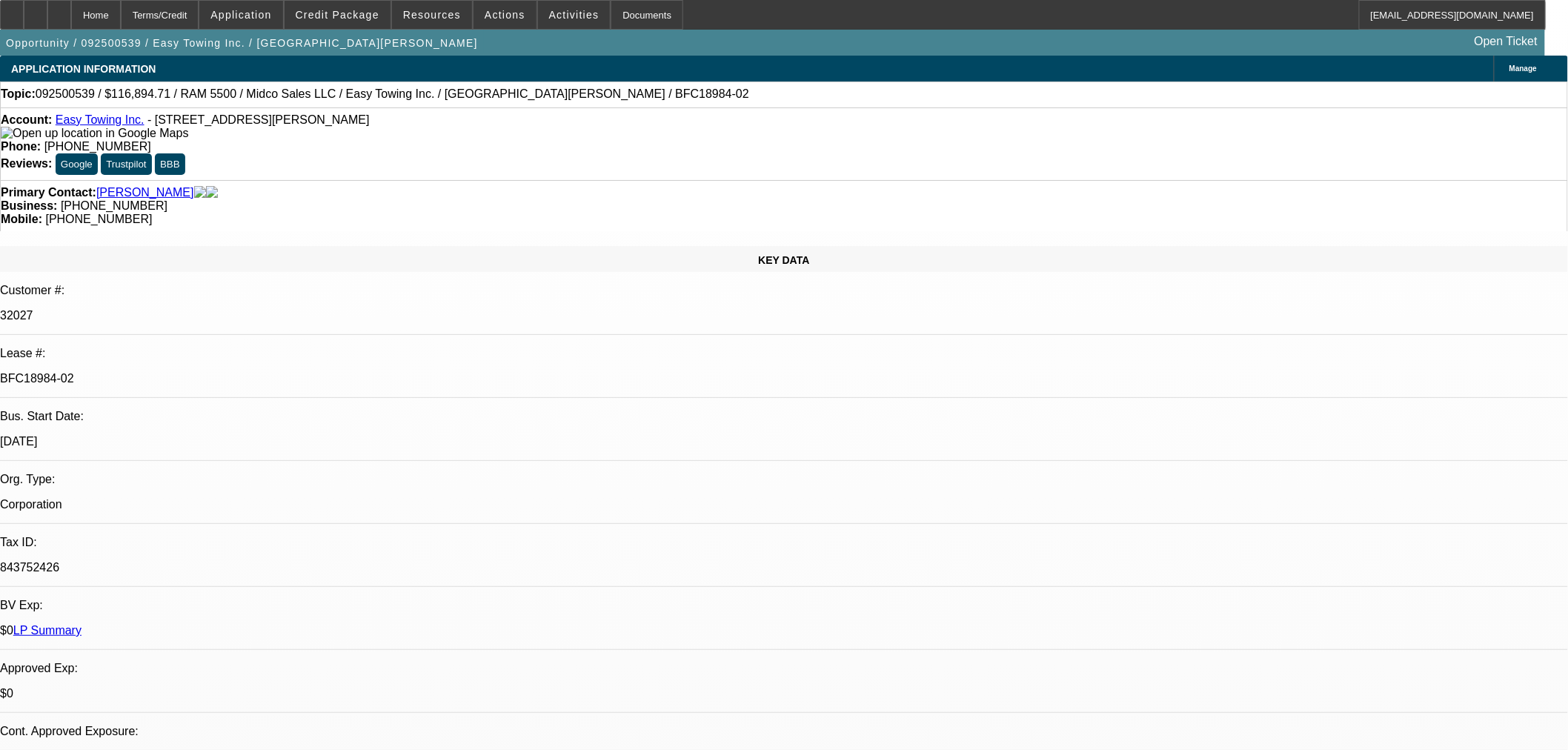
select select "0"
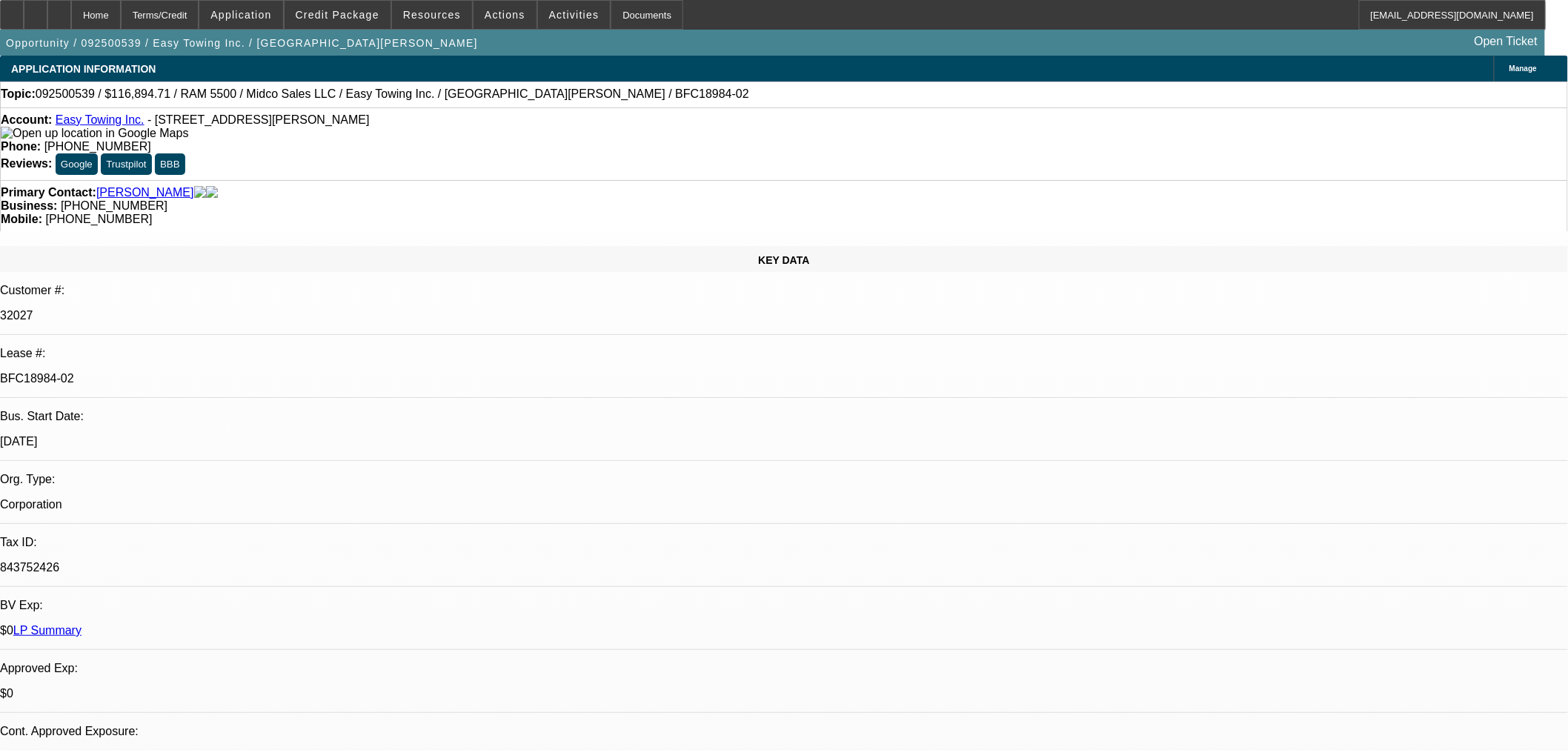
select select "0"
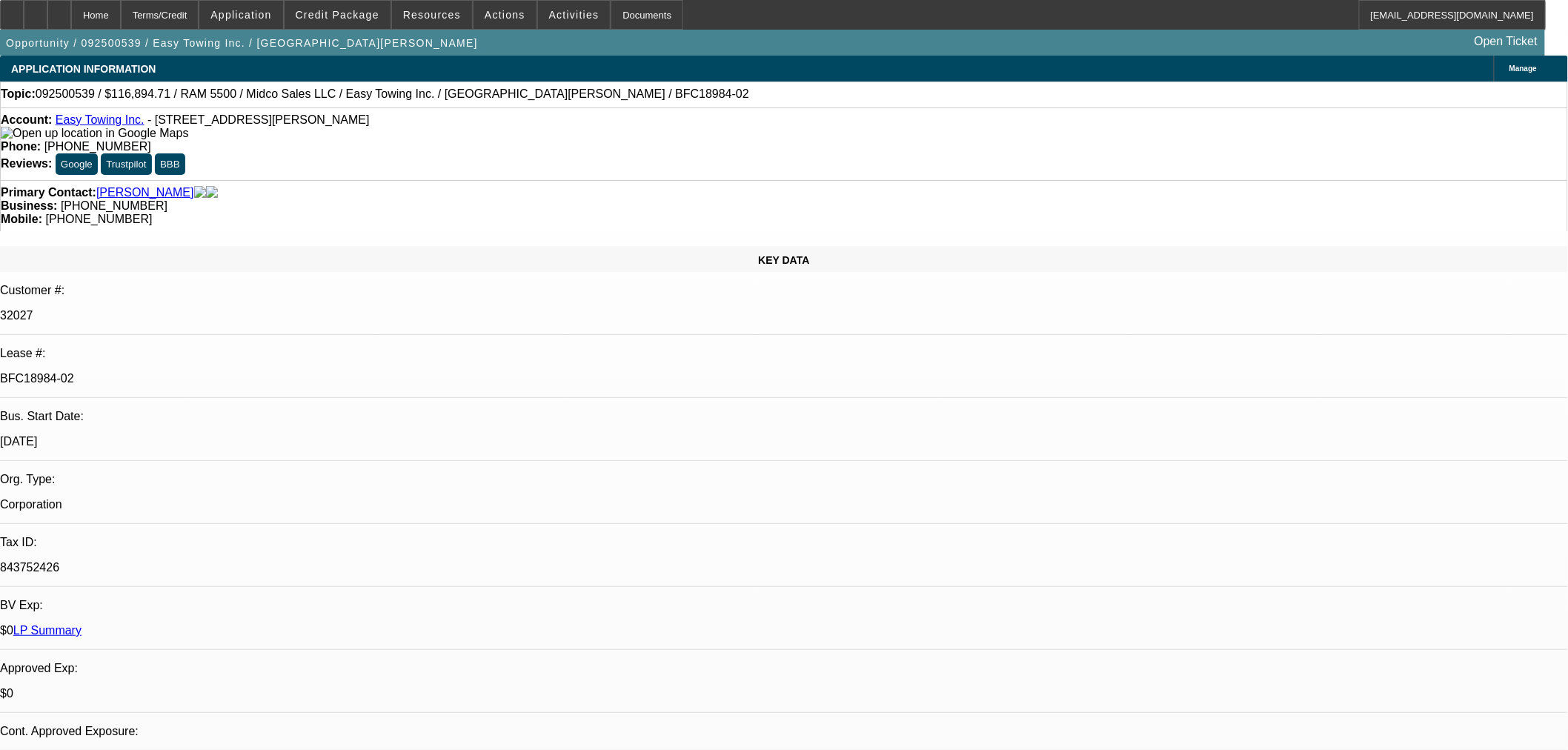
select select "0"
select select "1"
select select "2"
select select "6"
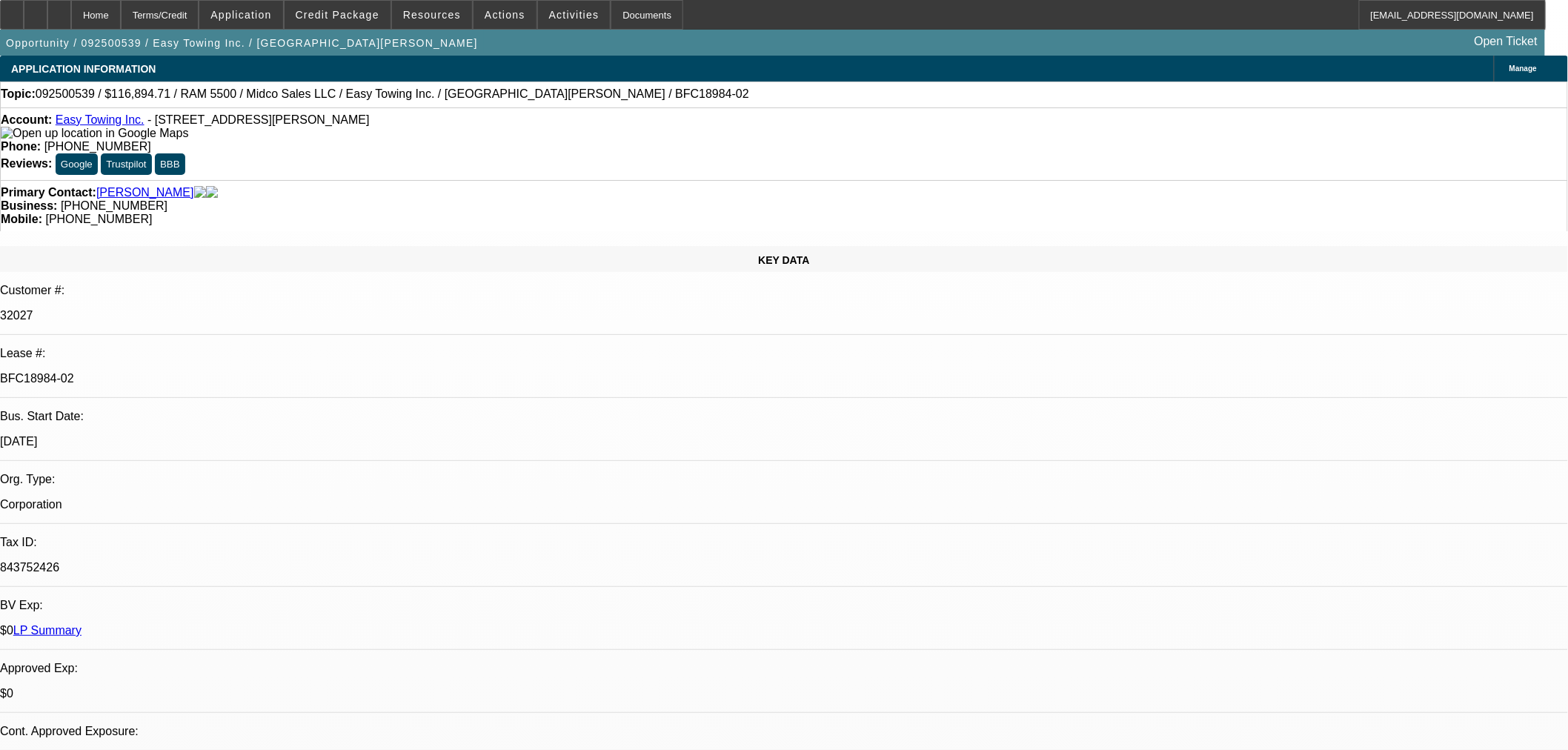
select select "1"
select select "2"
select select "6"
select select "1"
select select "2"
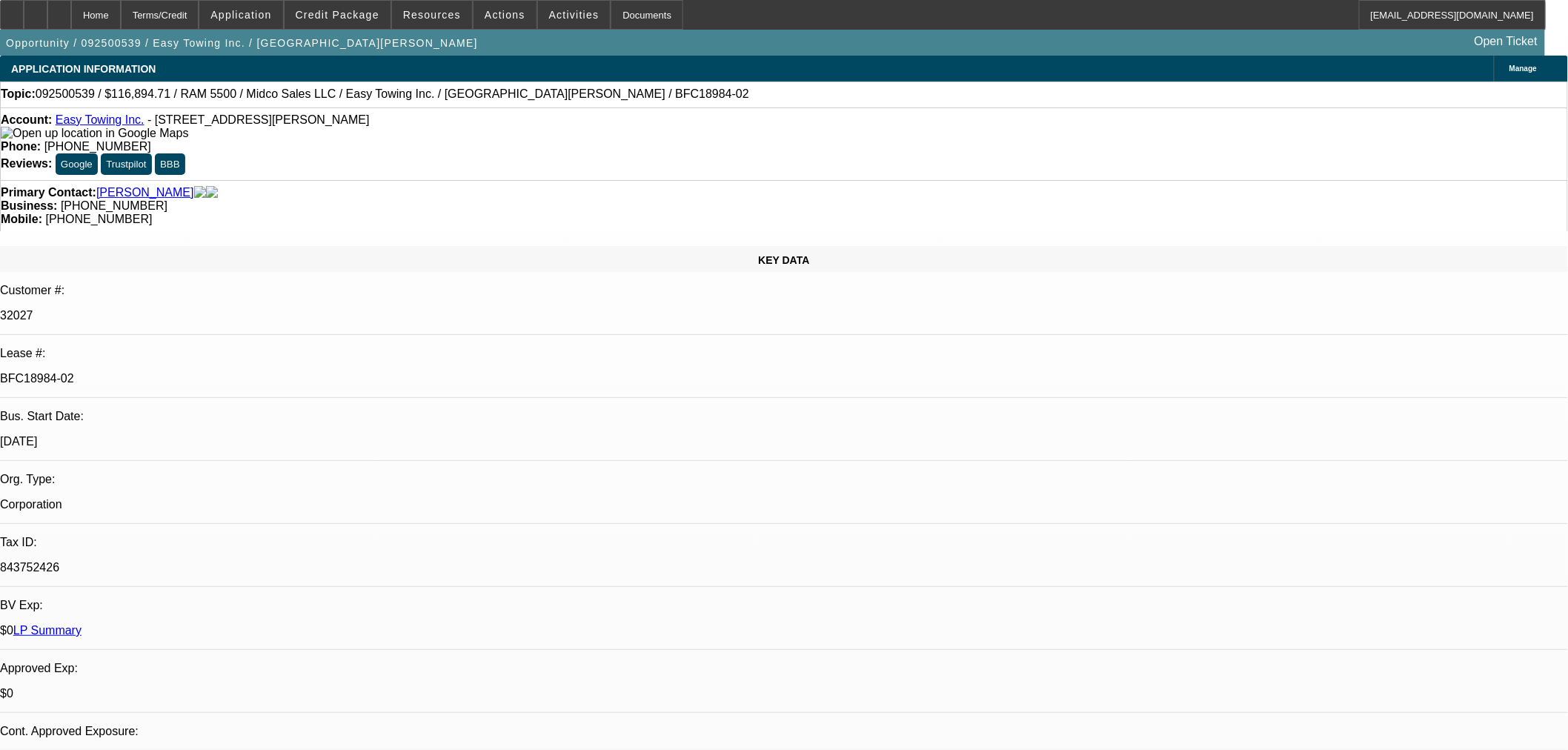
select select "6"
select select "1"
select select "2"
select select "6"
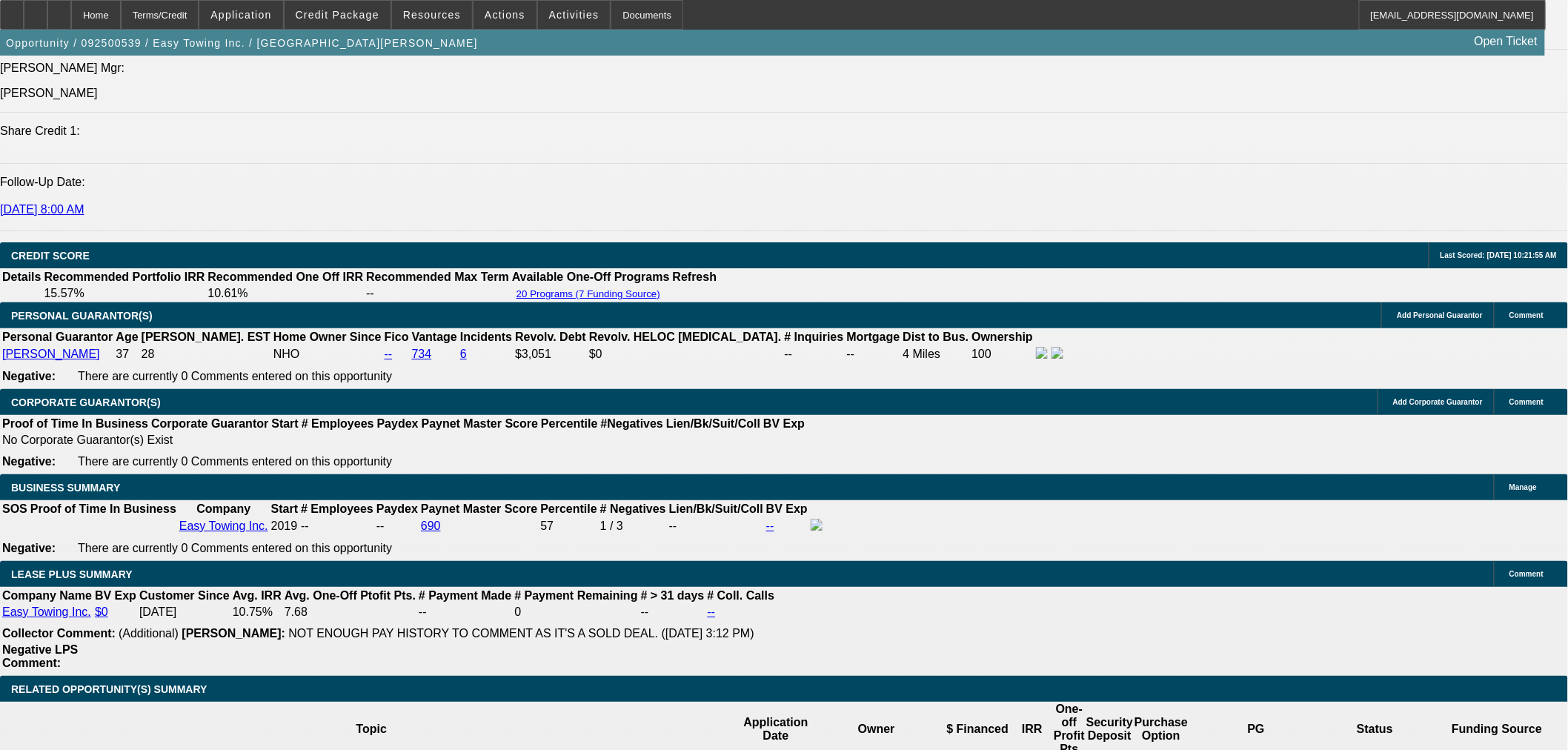
scroll to position [2058, 0]
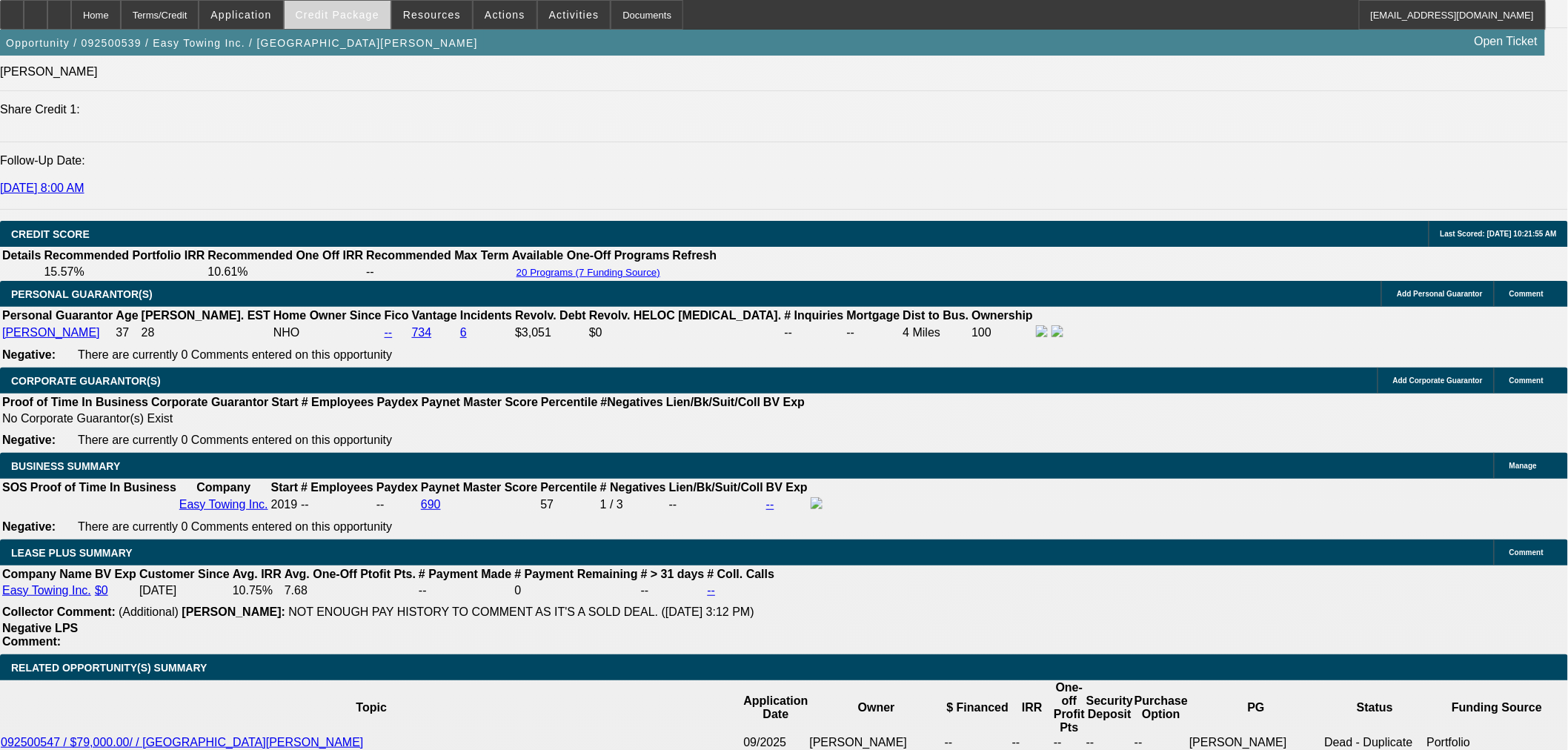
click at [354, 20] on span at bounding box center [338, 15] width 106 height 36
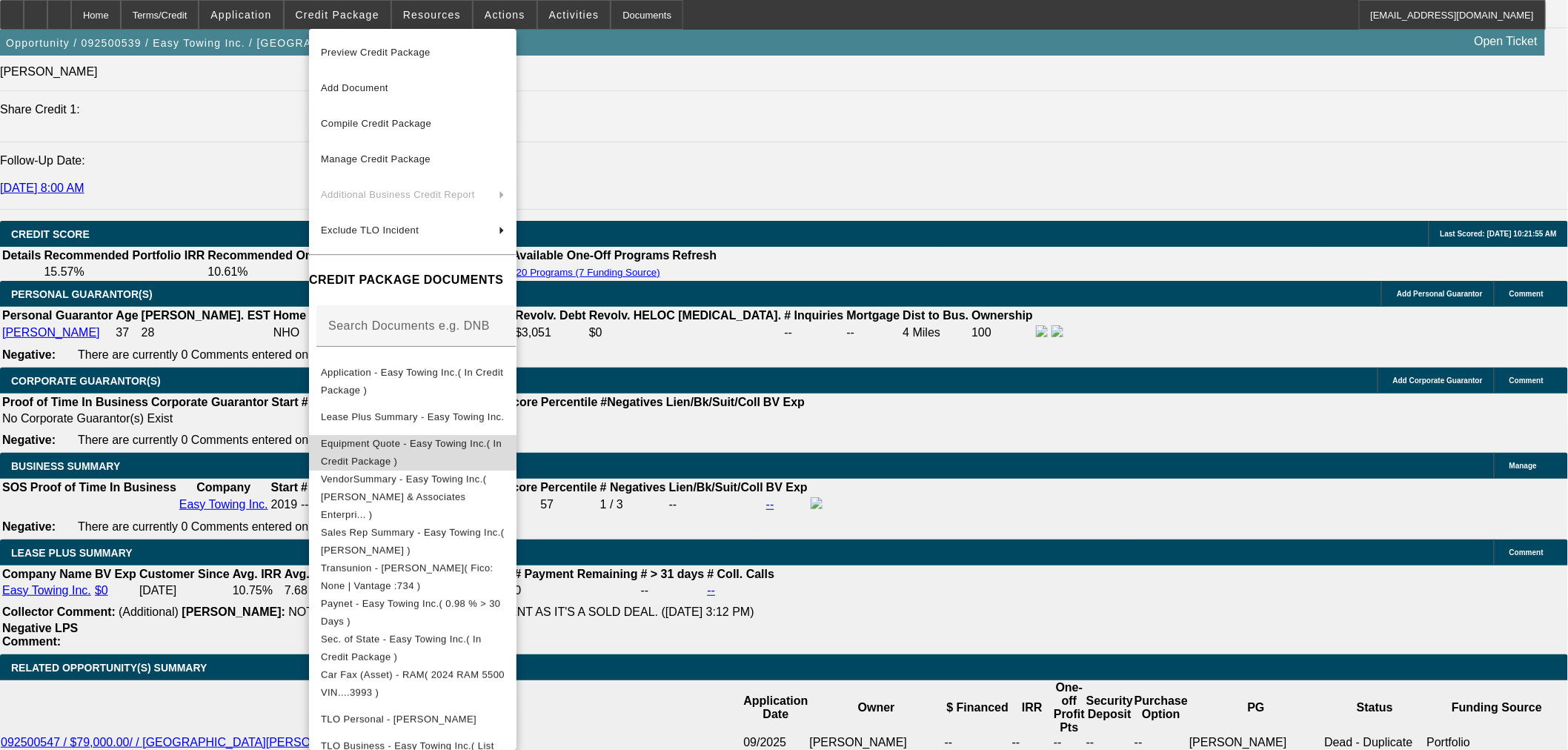
click at [412, 447] on span "Equipment Quote - Easy Towing Inc.( In Credit Package )" at bounding box center [412, 451] width 181 height 29
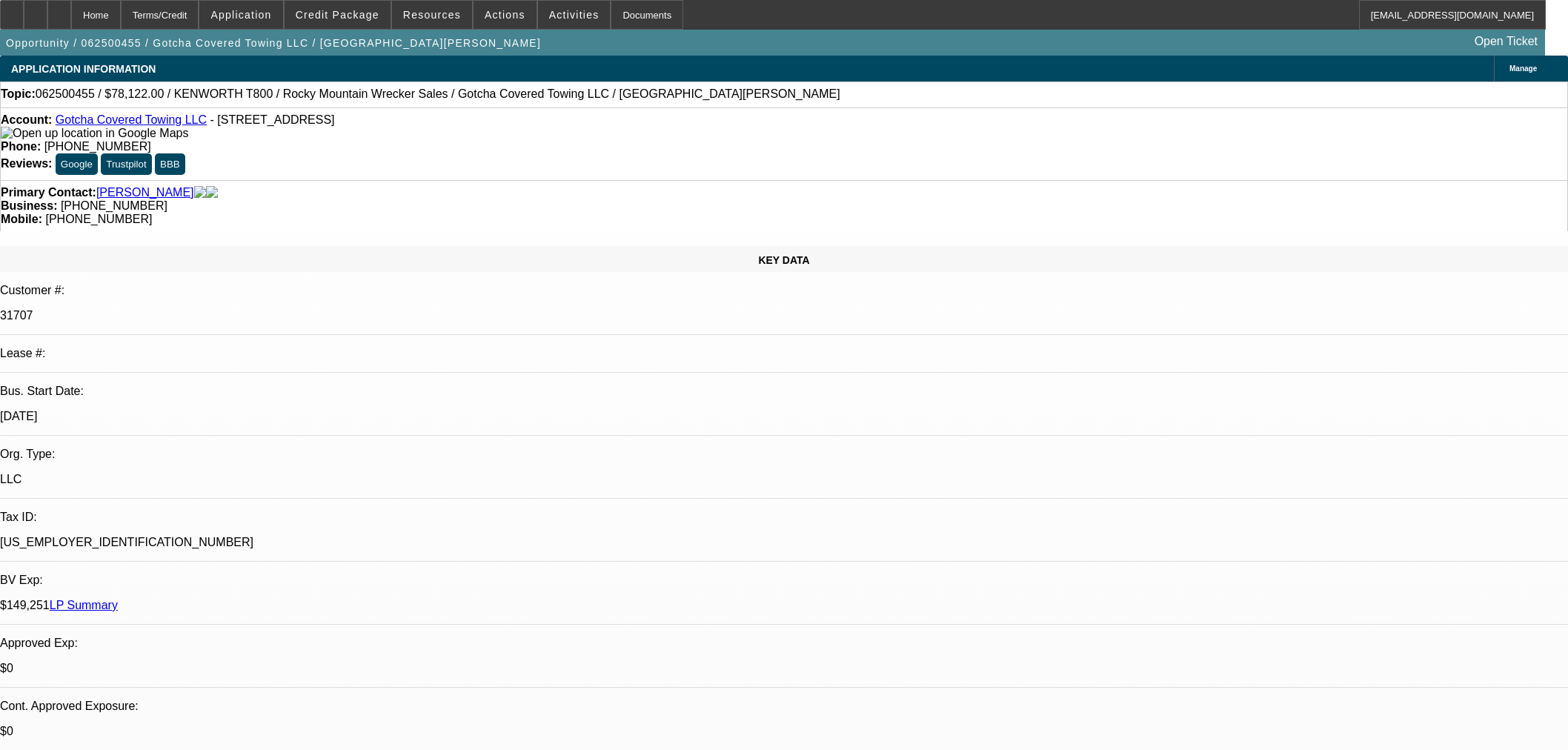
select select "0"
select select "3"
select select "0.1"
select select "4"
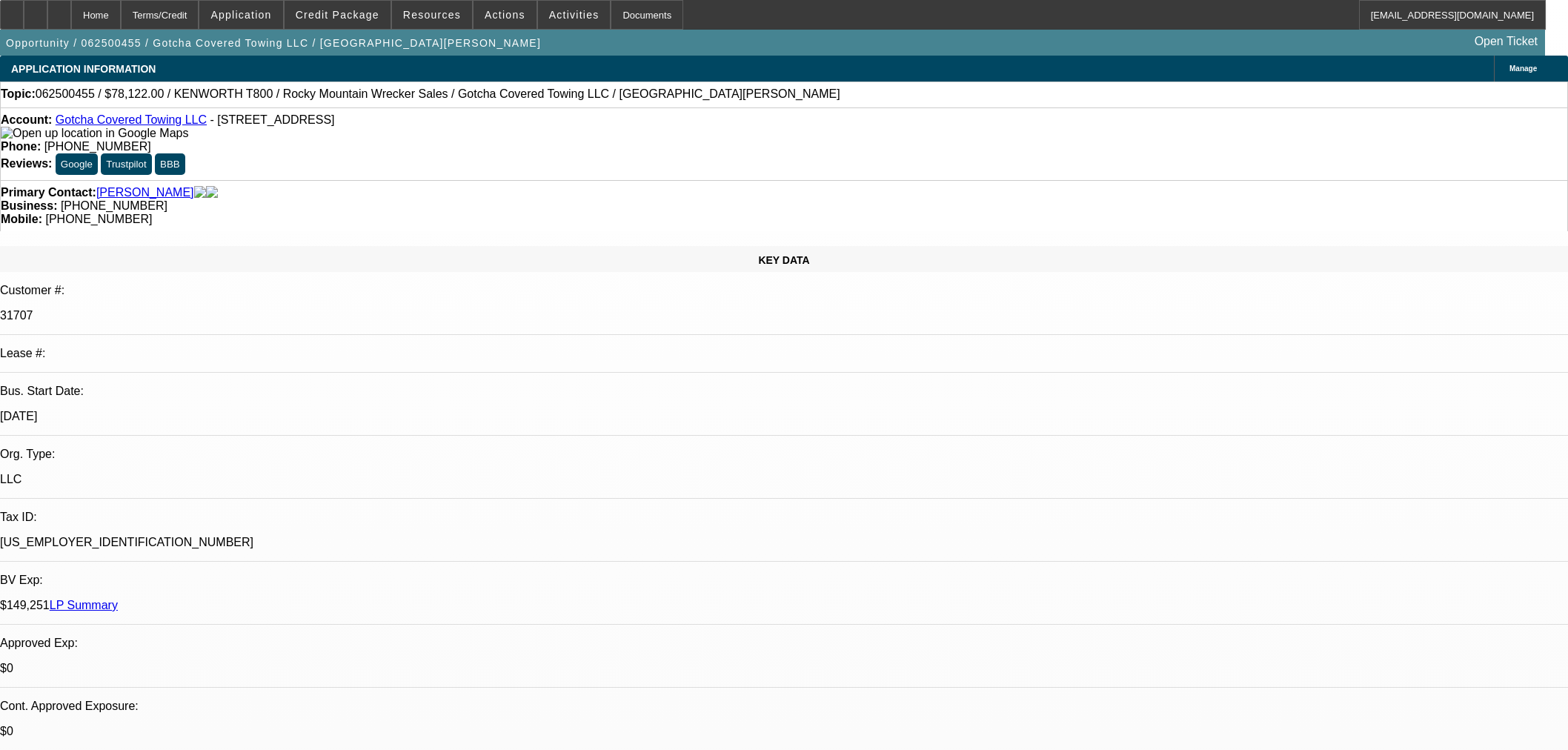
select select "0"
select select "3"
select select "0.1"
select select "4"
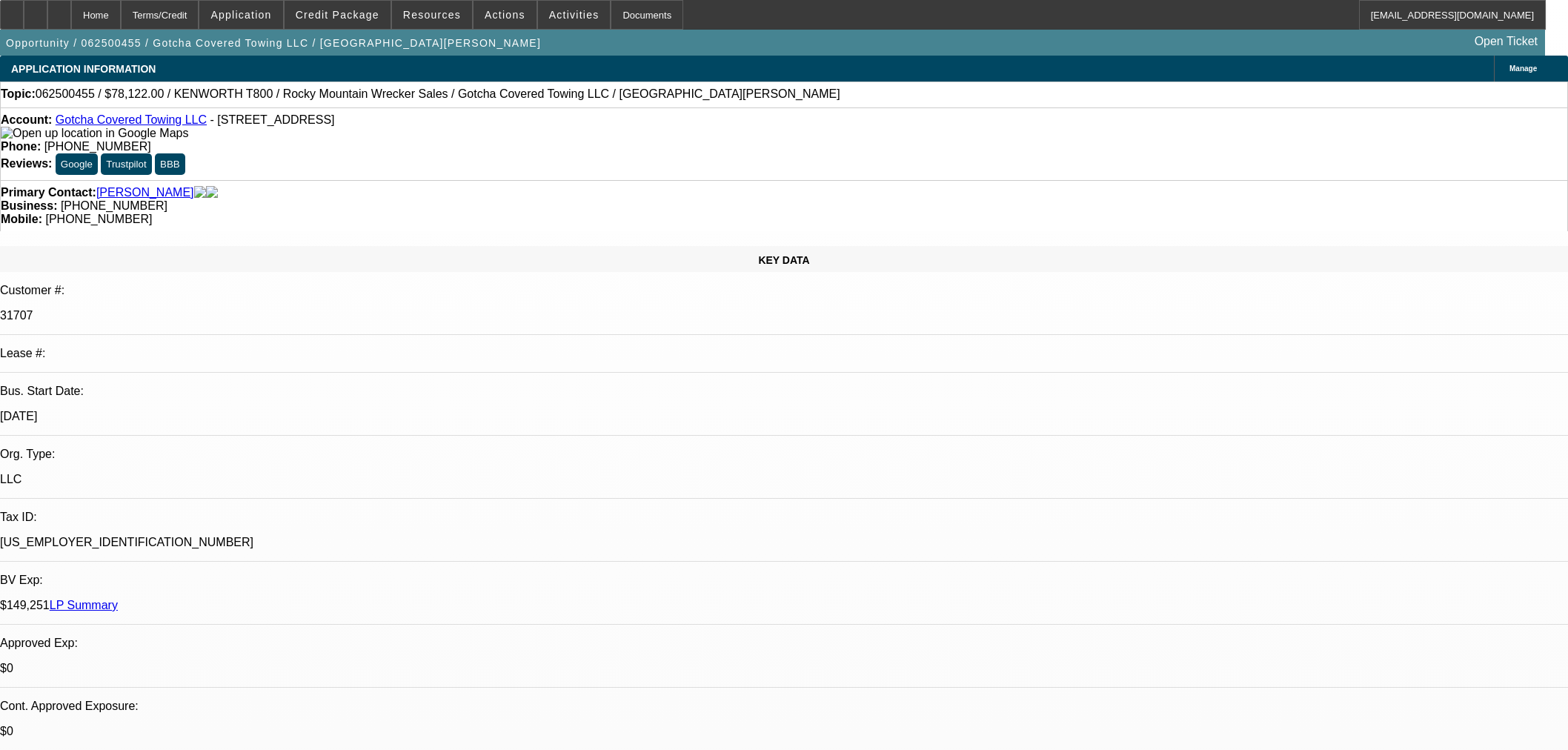
select select "0"
select select "3"
select select "0.1"
select select "4"
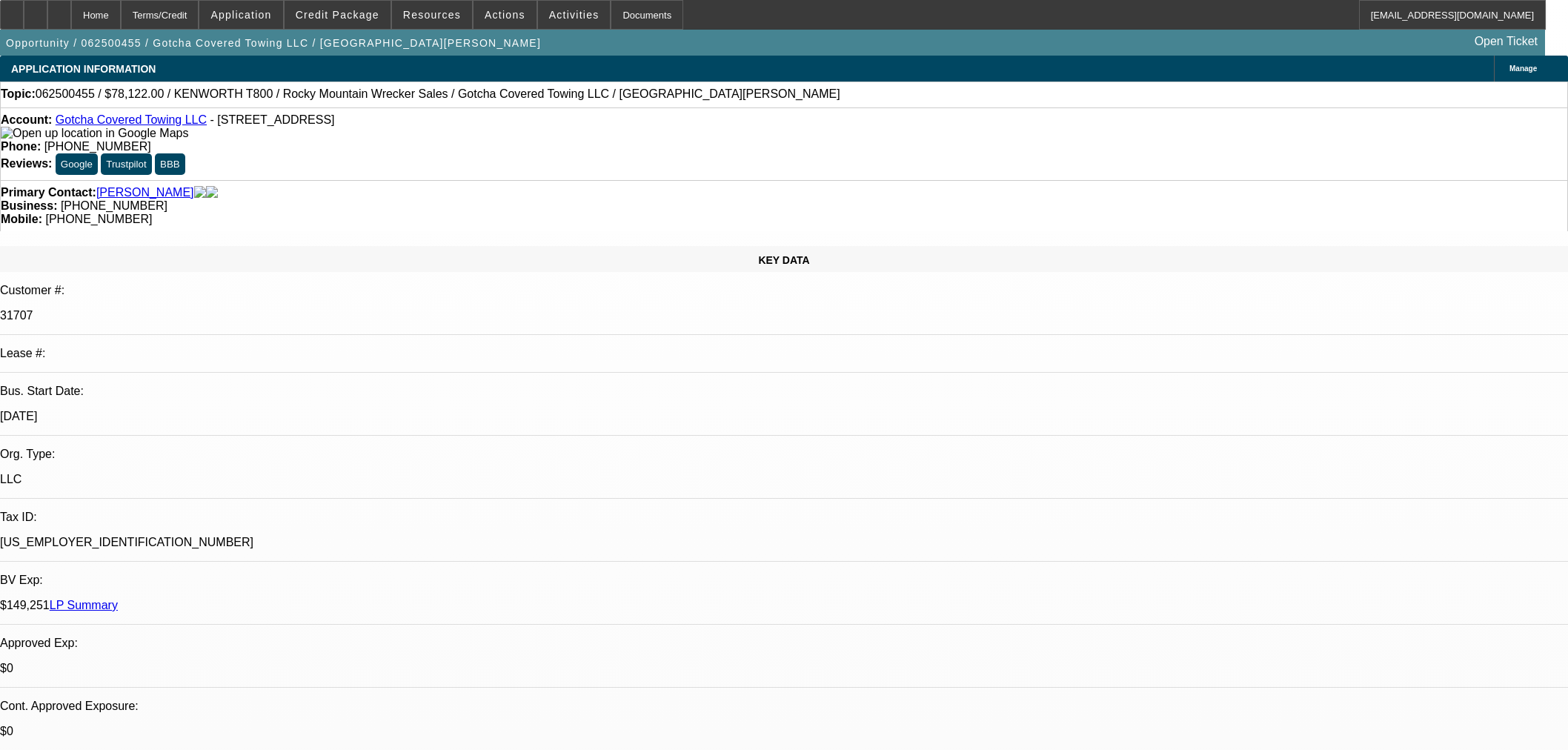
select select "0"
select select "2"
select select "0.1"
select select "4"
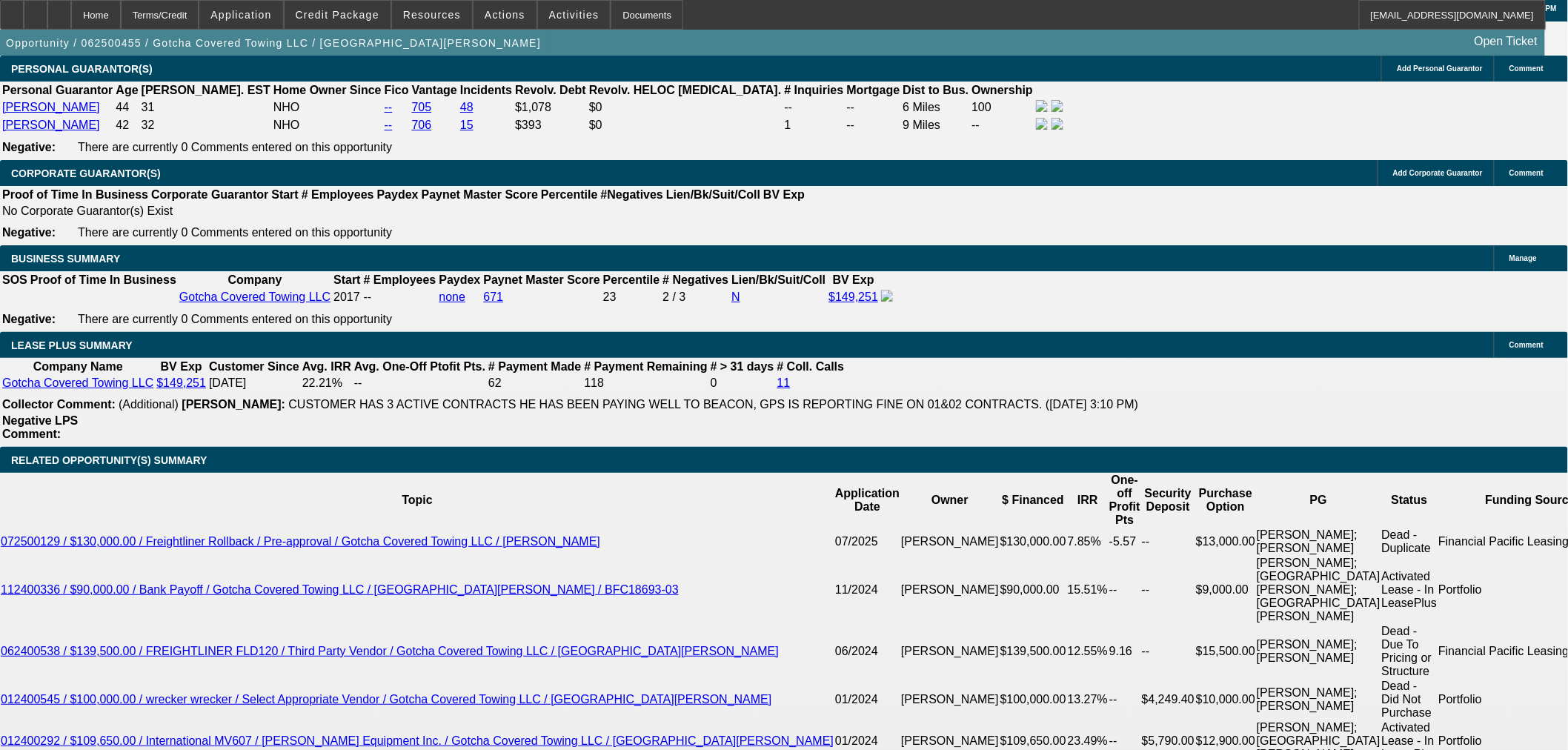
scroll to position [2225, 0]
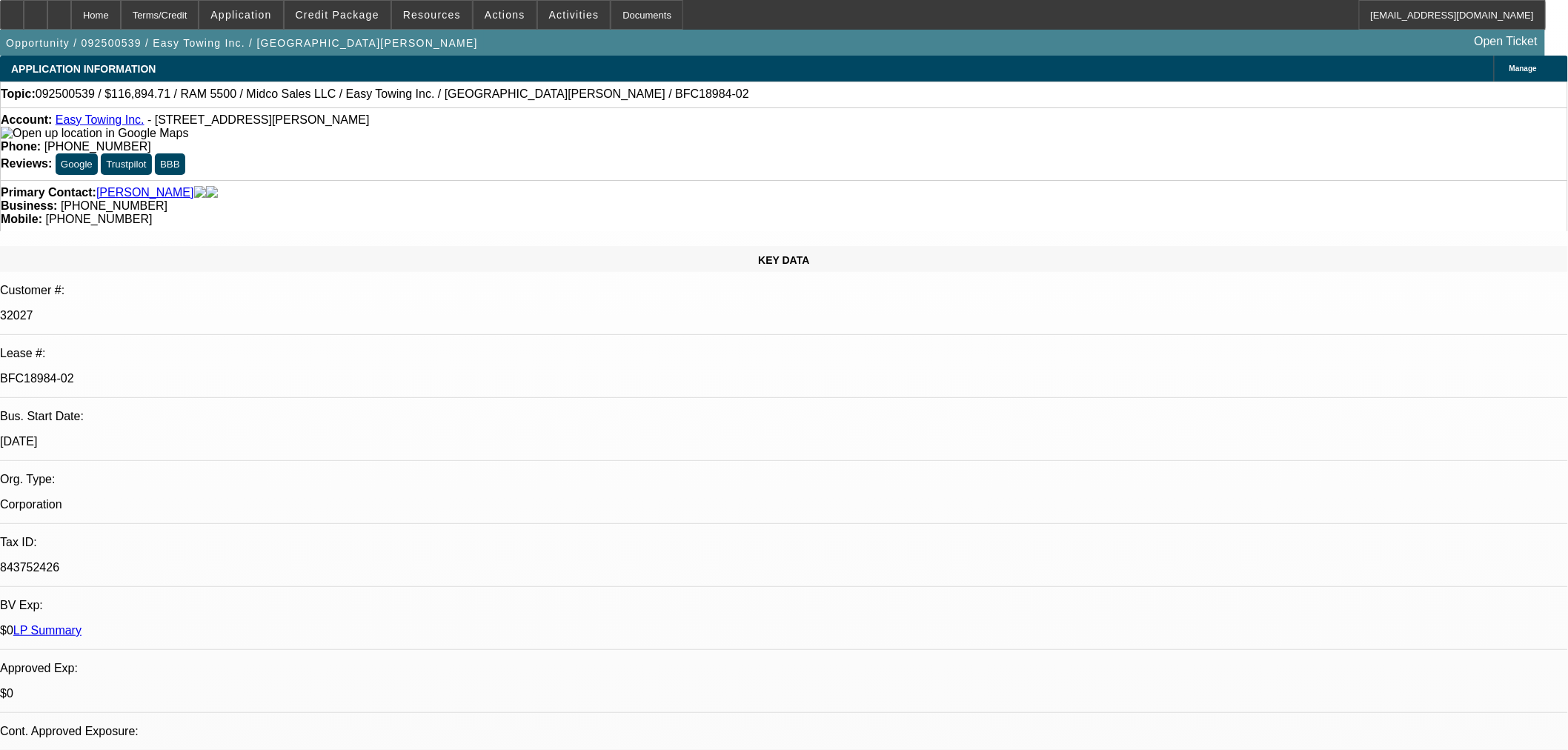
select select "0"
select select "2"
select select "0"
select select "6"
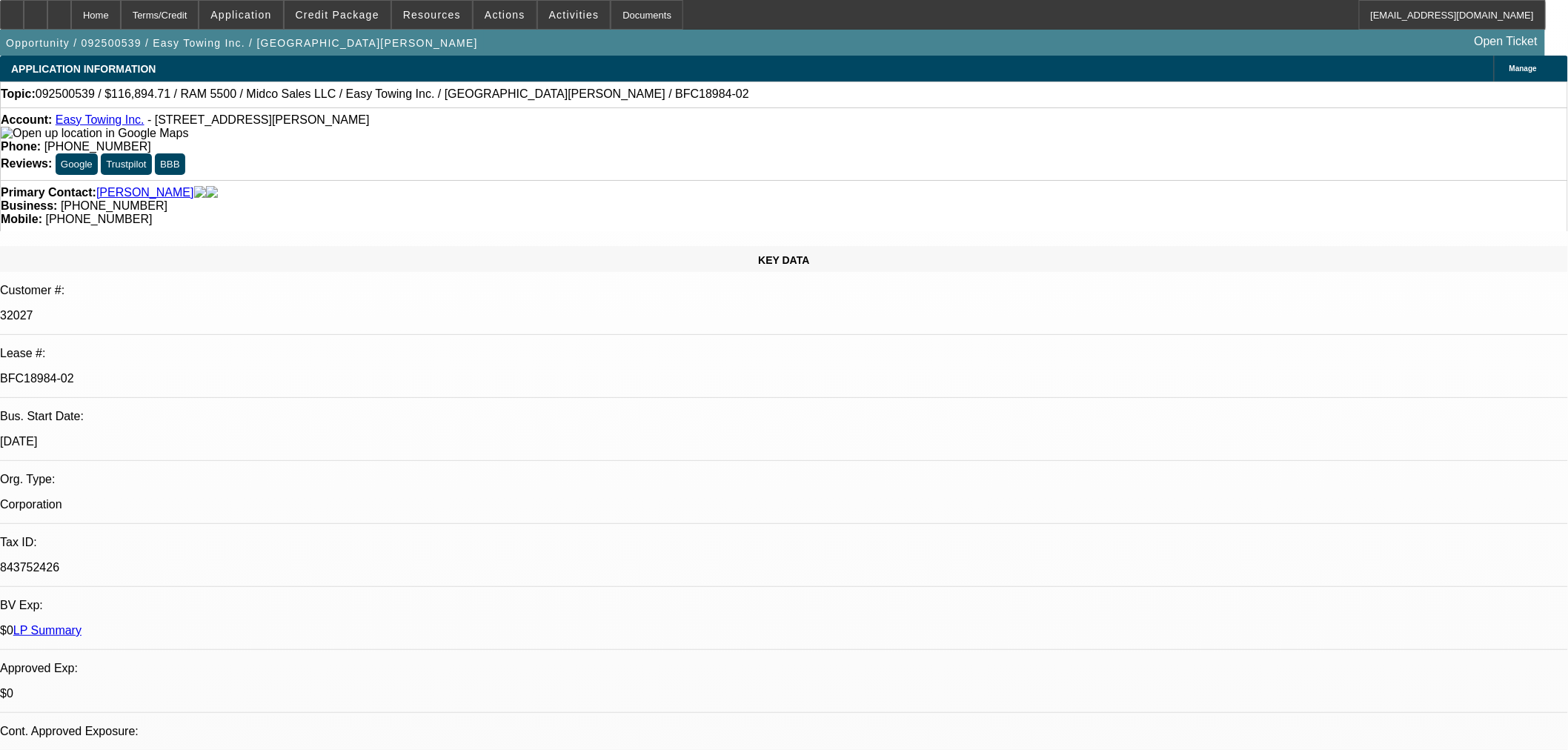
select select "0"
select select "2"
select select "0"
select select "6"
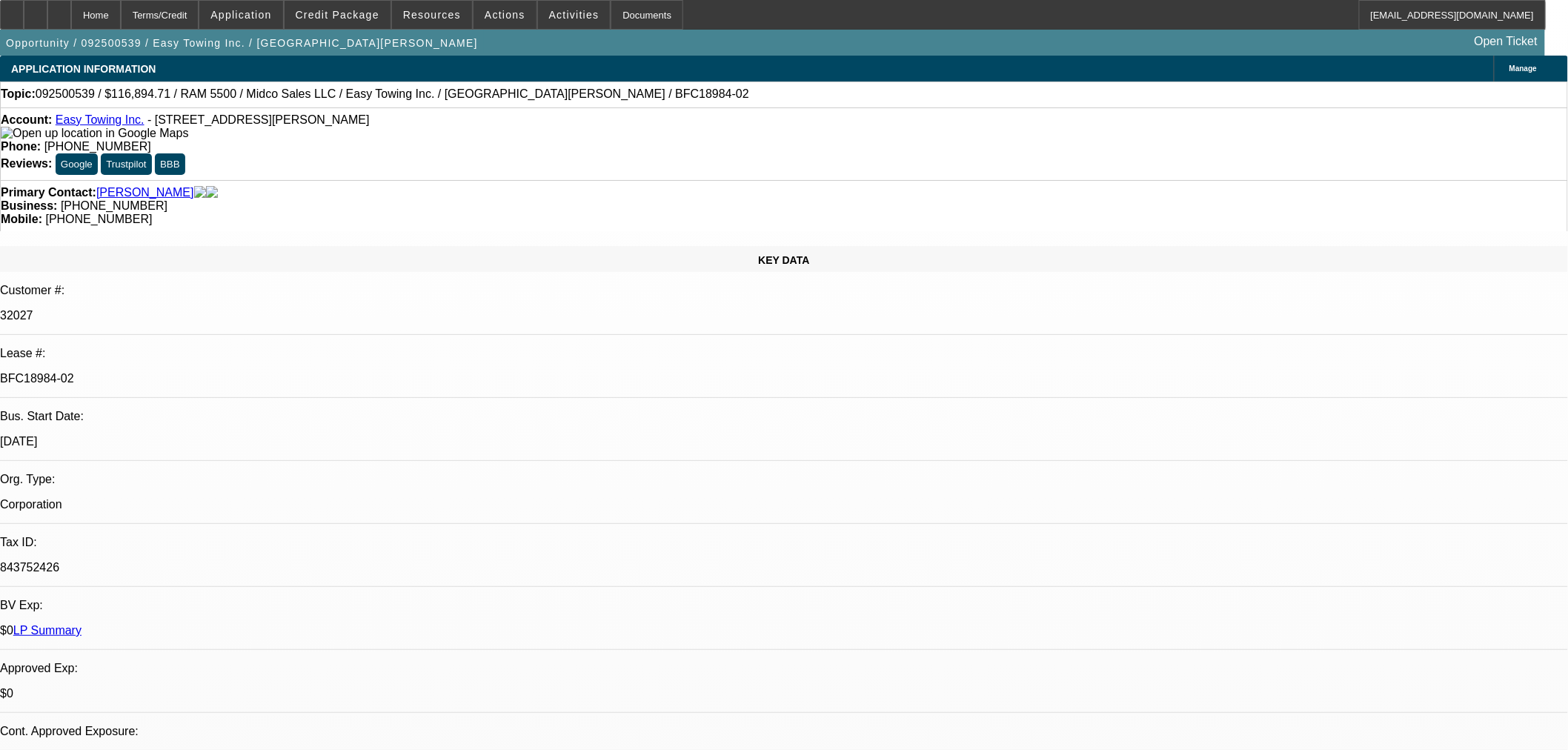
select select "0"
select select "2"
select select "0"
select select "6"
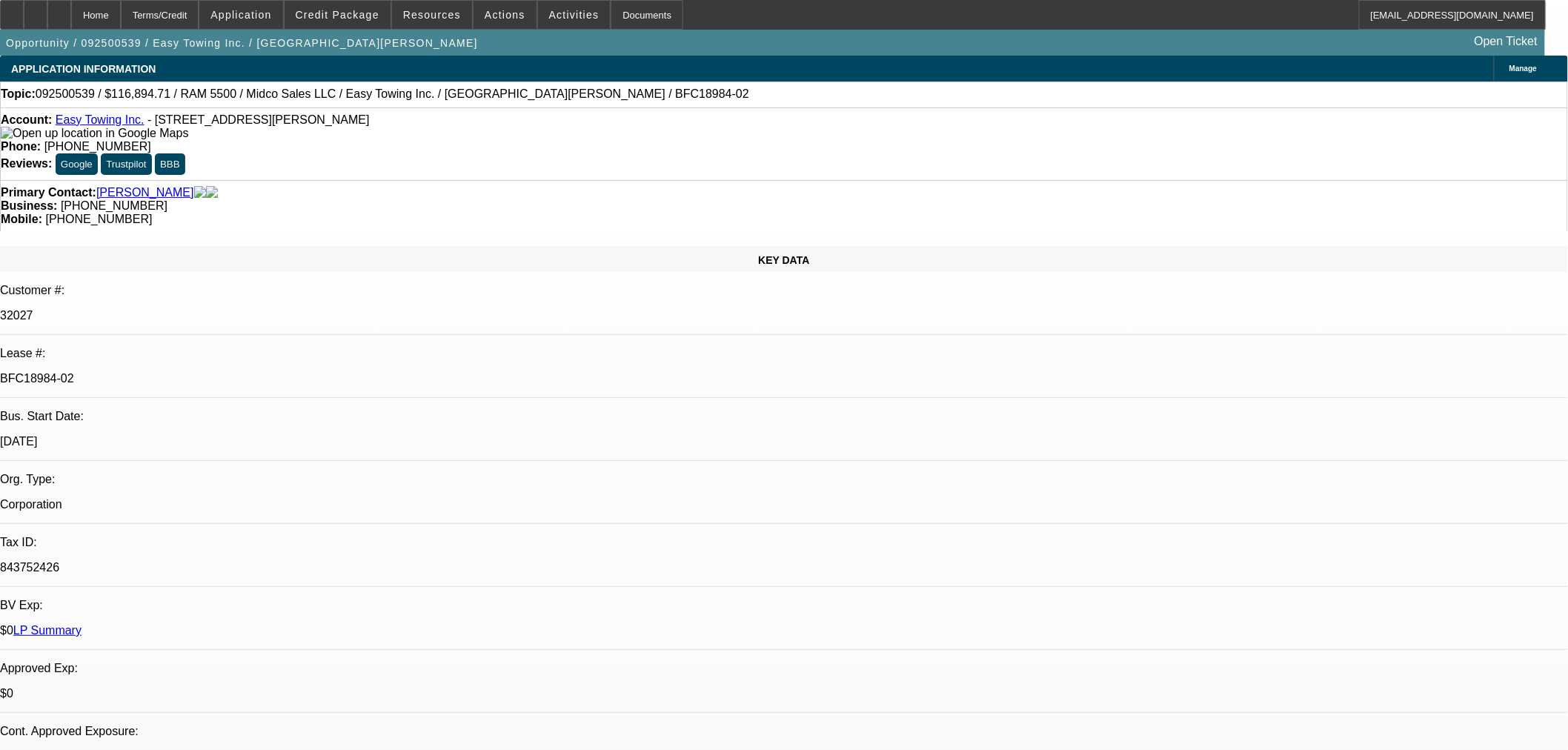
select select "0"
select select "2"
select select "0"
select select "6"
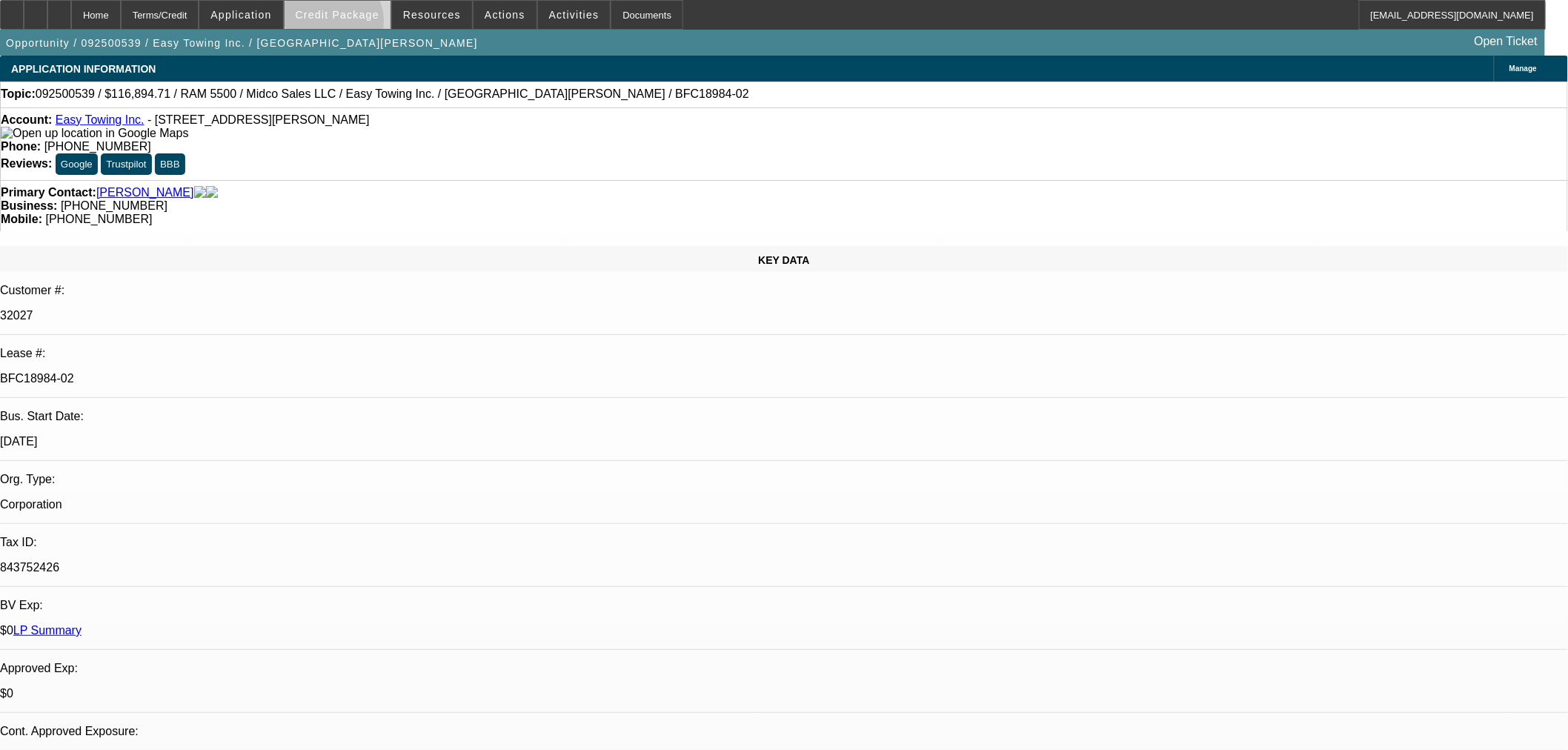
click at [356, 25] on span at bounding box center [338, 15] width 106 height 36
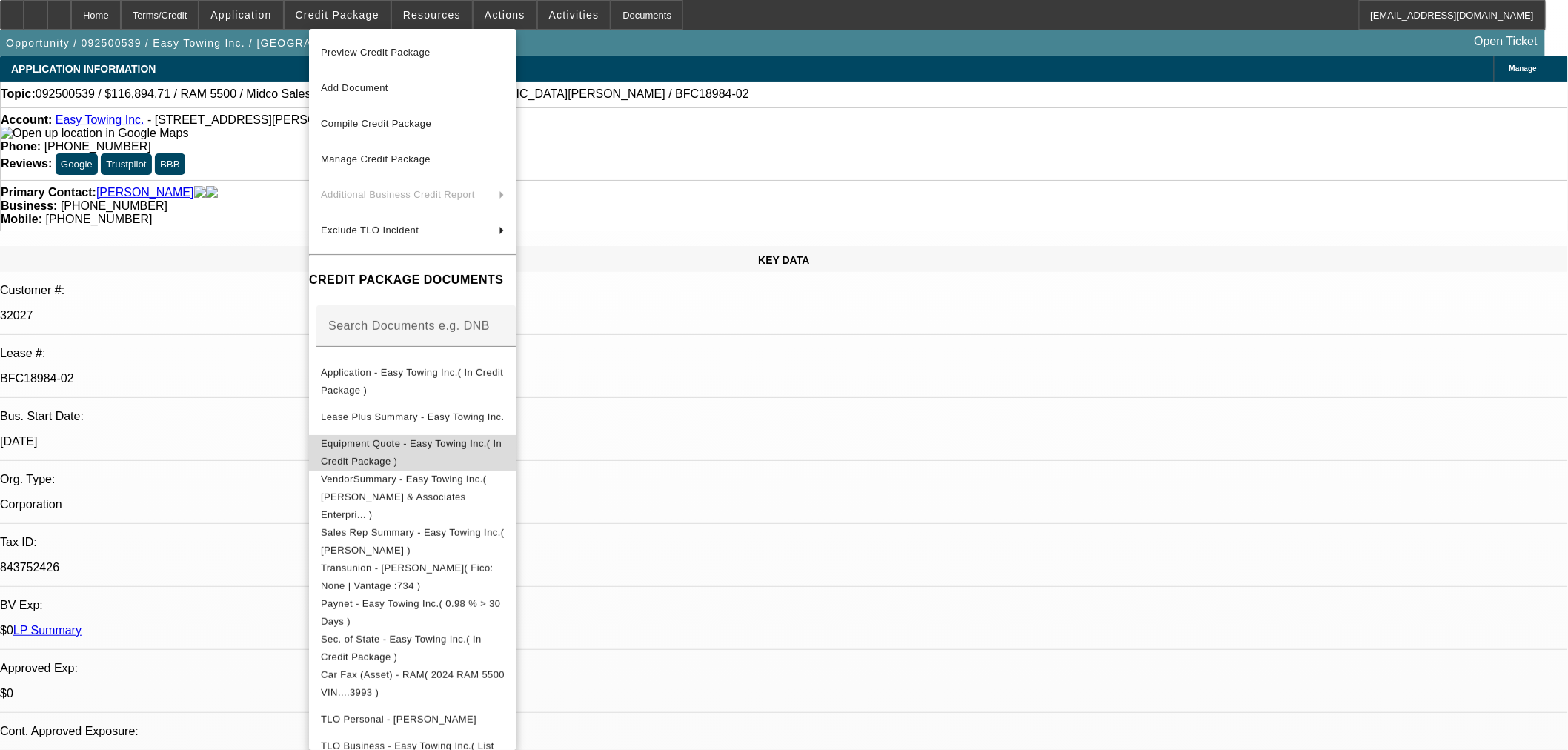
click at [454, 446] on span "Equipment Quote - Easy Towing Inc.( In Credit Package )" at bounding box center [412, 451] width 181 height 29
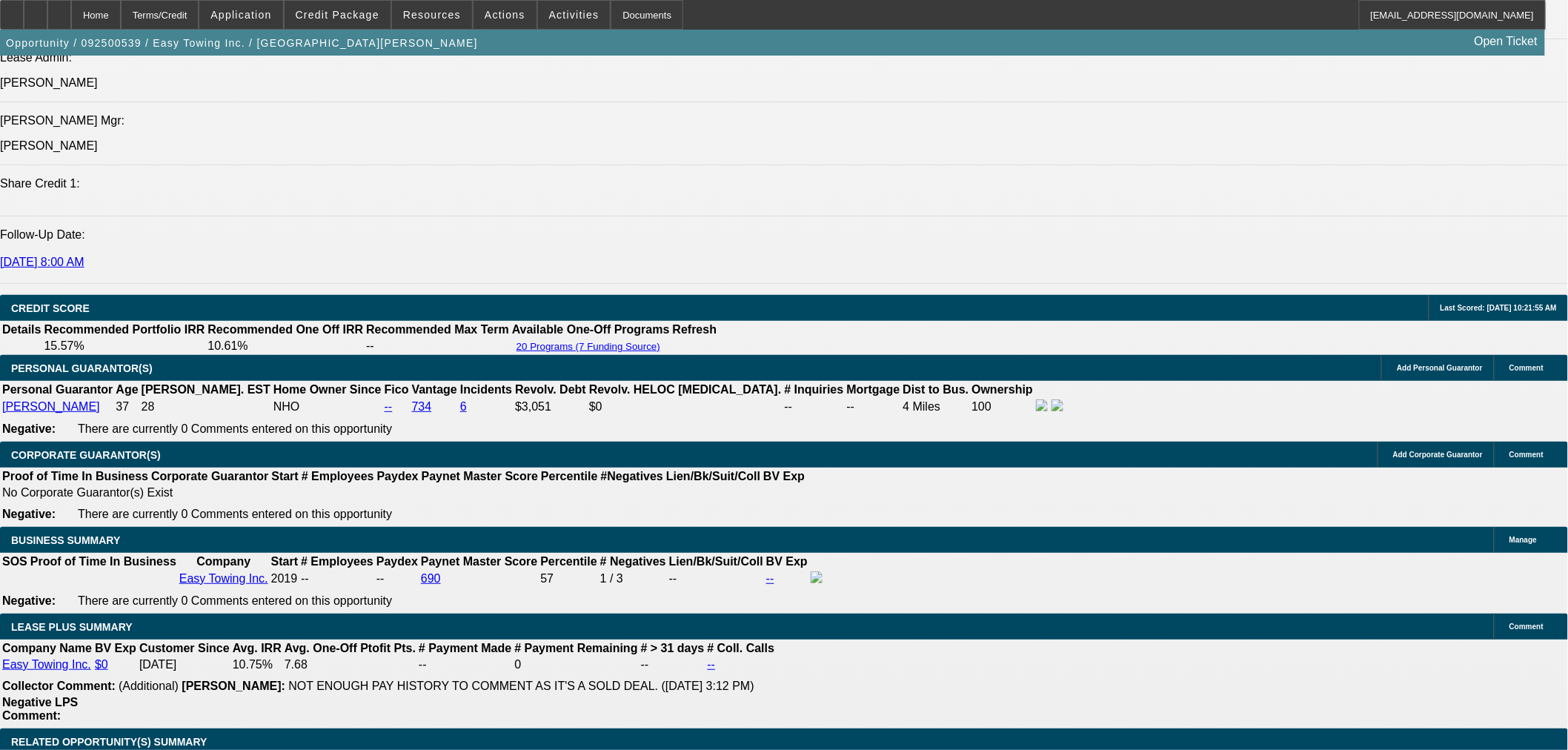
scroll to position [1976, 0]
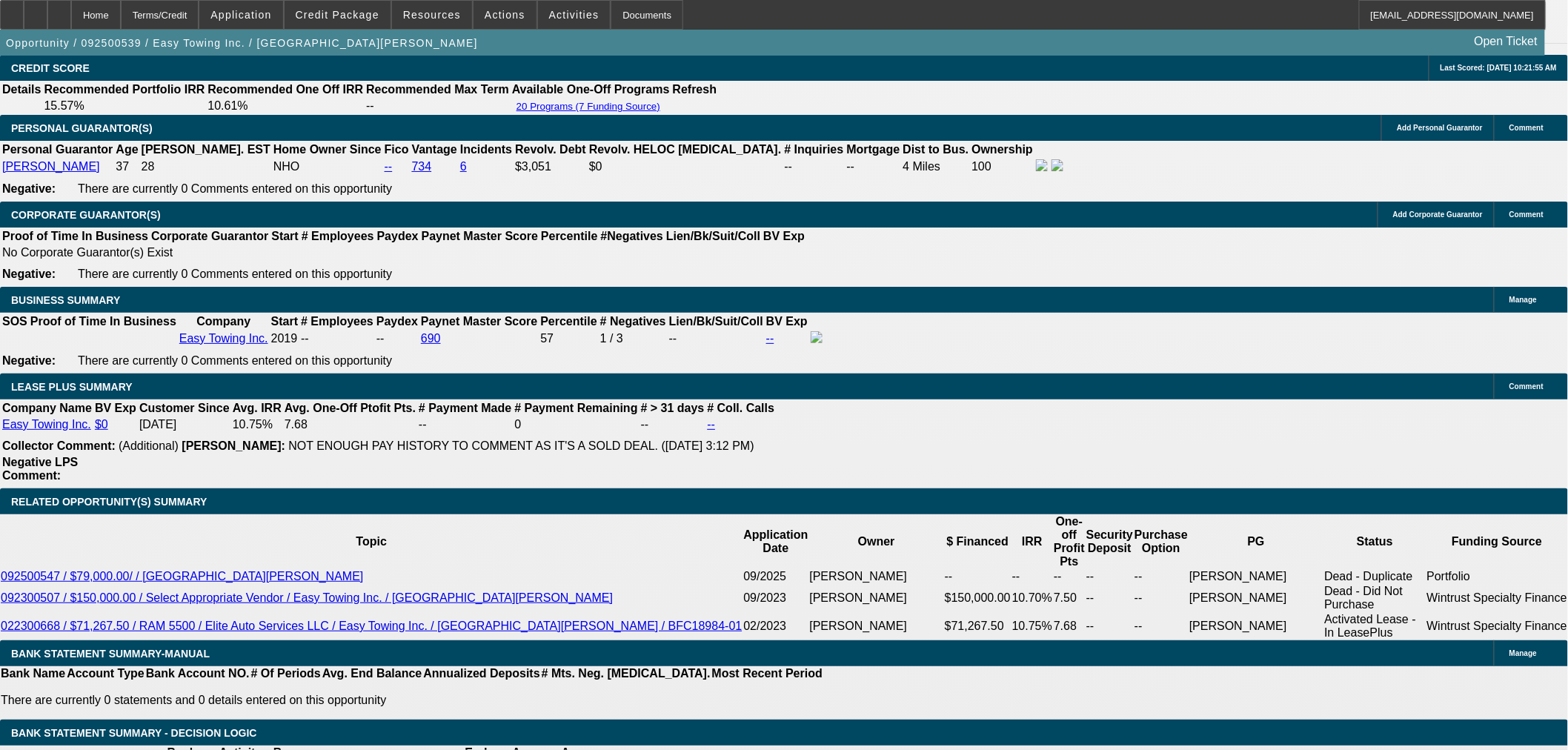
scroll to position [2223, 0]
